Goal: Check status: Check status

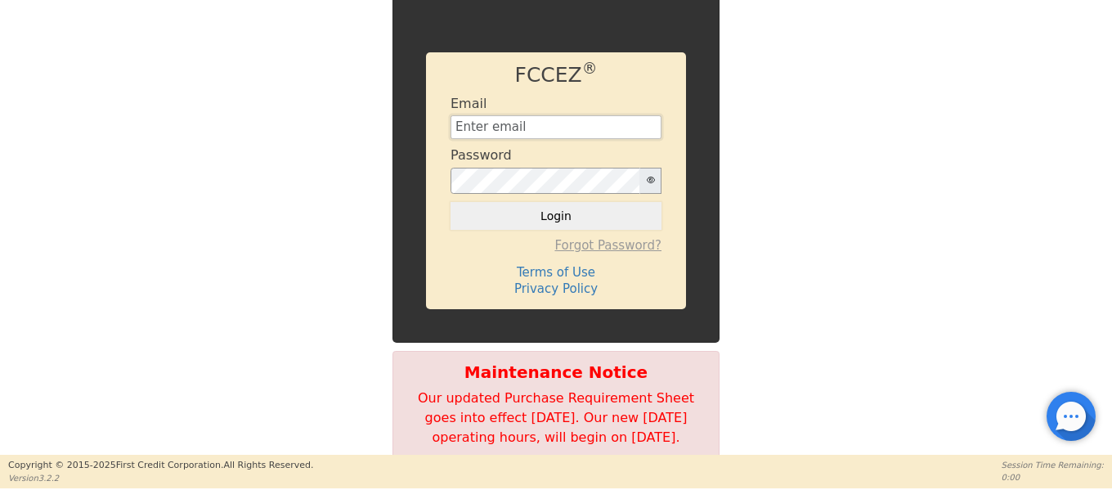
type input "[EMAIL_ADDRESS][DOMAIN_NAME]"
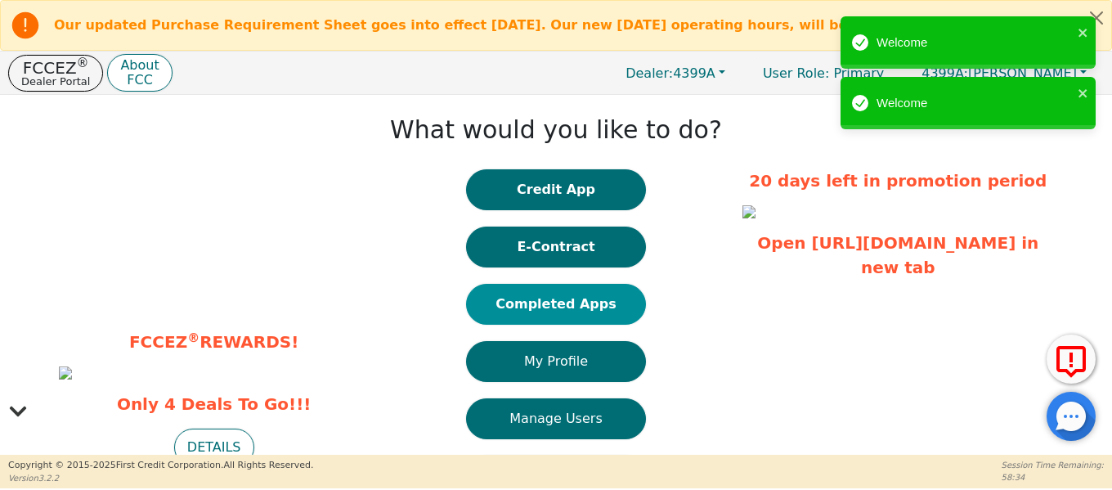
click at [561, 309] on button "Completed Apps" at bounding box center [556, 304] width 180 height 41
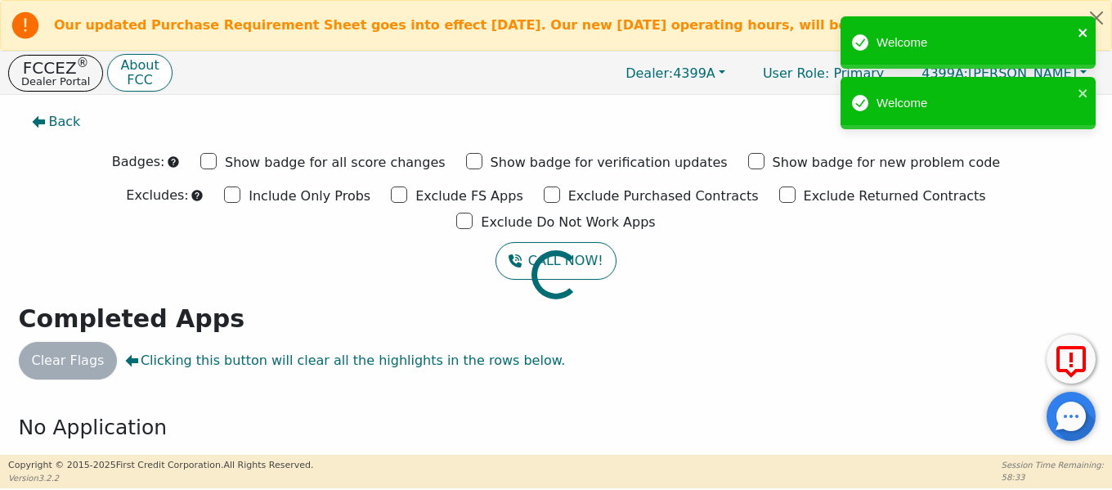
click at [1084, 34] on icon "close" at bounding box center [1083, 33] width 8 height 8
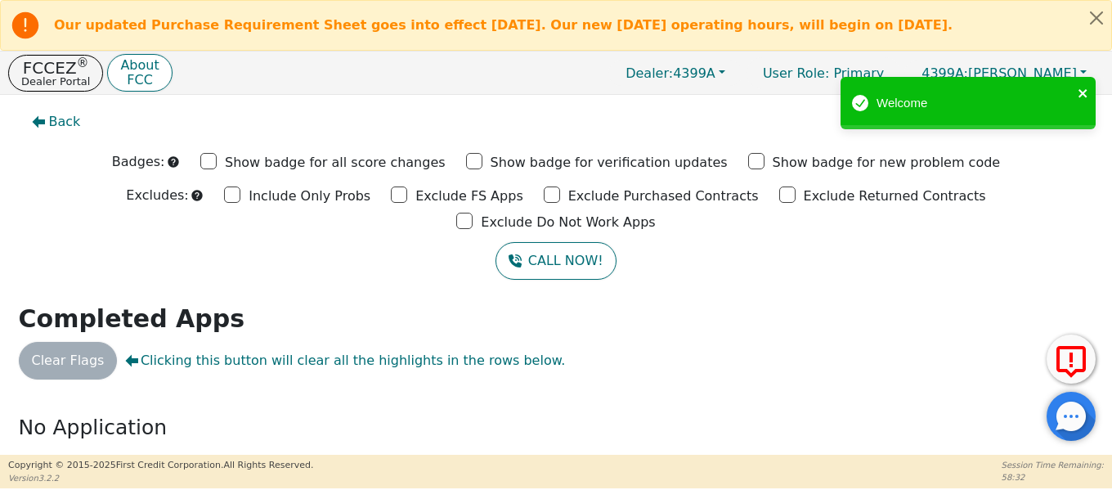
drag, startPoint x: 1085, startPoint y: 94, endPoint x: 1091, endPoint y: 53, distance: 41.4
click at [1090, 90] on div "Welcome" at bounding box center [968, 103] width 255 height 52
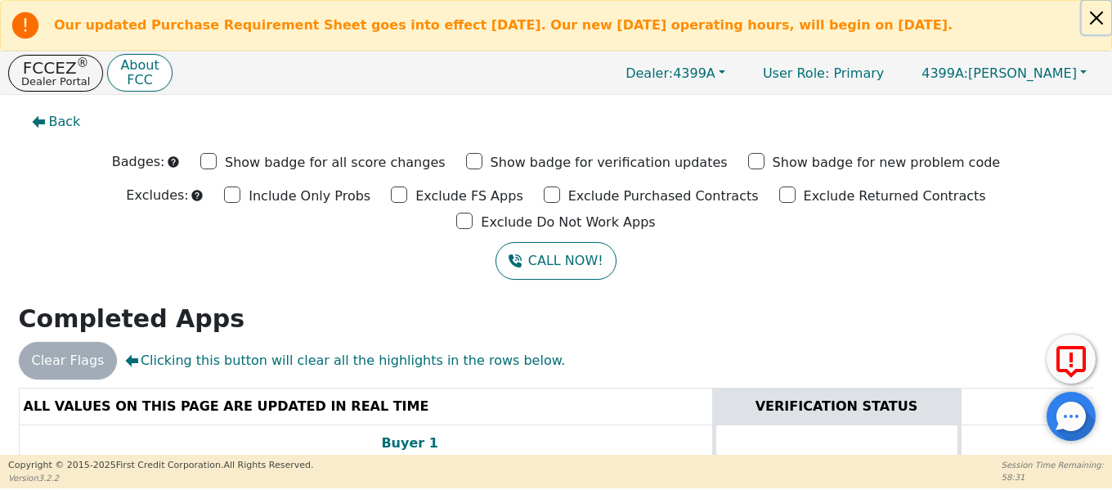
click at [1105, 7] on button "Close alert" at bounding box center [1096, 18] width 29 height 34
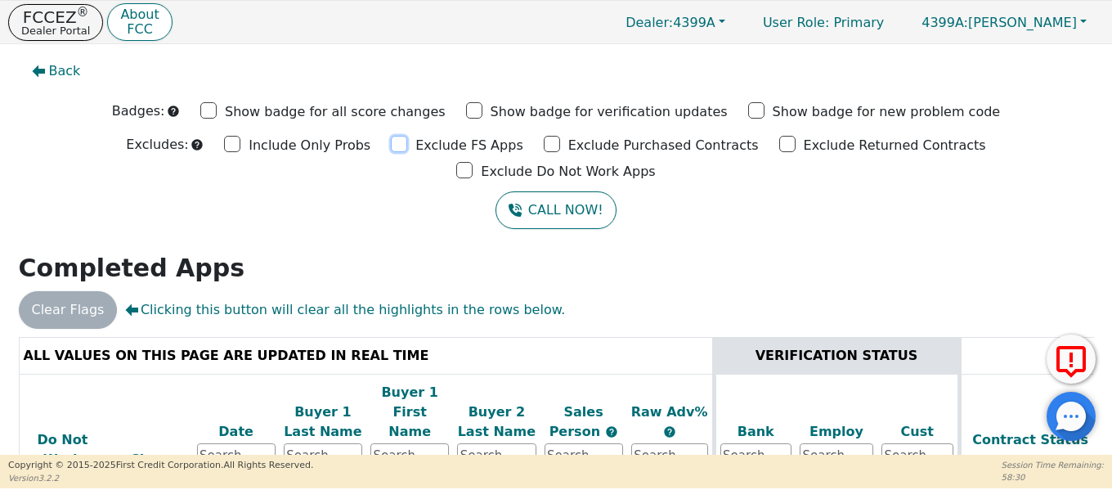
drag, startPoint x: 308, startPoint y: 148, endPoint x: 367, endPoint y: 147, distance: 59.7
click at [391, 148] on input "Exclude FS Apps" at bounding box center [399, 144] width 16 height 16
checkbox input "true"
click at [544, 145] on input "Exclude Purchased Contracts" at bounding box center [552, 144] width 16 height 16
checkbox input "true"
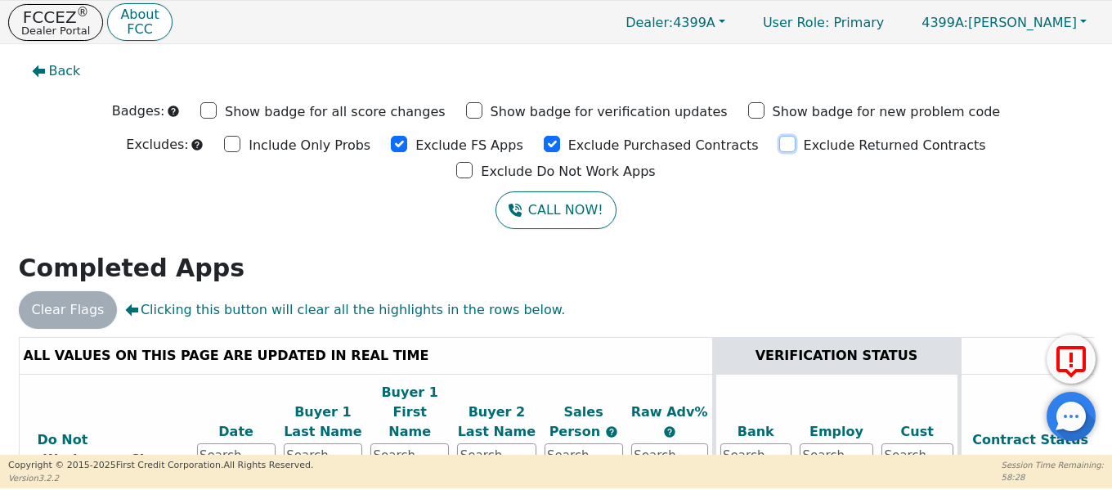
click at [780, 146] on input "Exclude Returned Contracts" at bounding box center [788, 144] width 16 height 16
checkbox input "true"
click at [473, 162] on input "Exclude Do Not Work Apps" at bounding box center [464, 170] width 16 height 16
checkbox input "true"
